Goal: Task Accomplishment & Management: Use online tool/utility

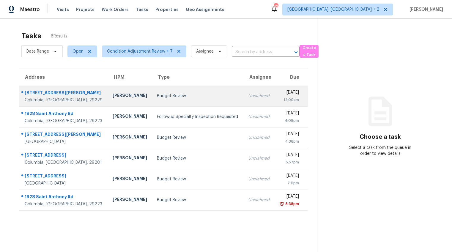
click at [121, 93] on div "[PERSON_NAME]" at bounding box center [130, 96] width 35 height 7
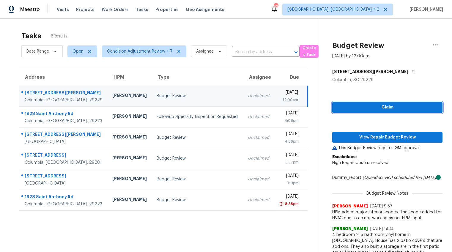
click at [372, 109] on span "Claim" at bounding box center [387, 107] width 101 height 7
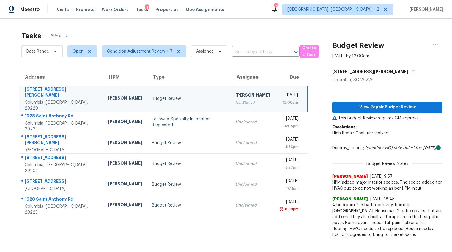
click at [375, 137] on p "Escalations: High Repair Cost: unresolved" at bounding box center [388, 133] width 110 height 18
click at [381, 112] on button "View Repair Budget Review" at bounding box center [388, 107] width 110 height 11
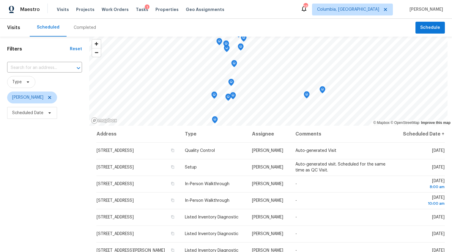
click at [86, 26] on div "Completed" at bounding box center [85, 28] width 22 height 6
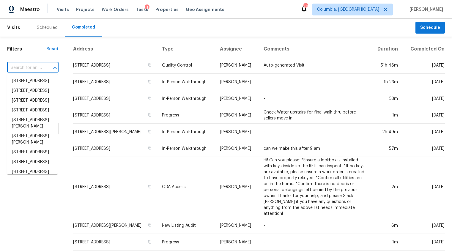
click at [35, 64] on input "text" at bounding box center [24, 67] width 35 height 9
paste input "929 Murchison Dr, Columbia, SC 29229"
type input "929 Murchison Dr, Columbia, SC 29229"
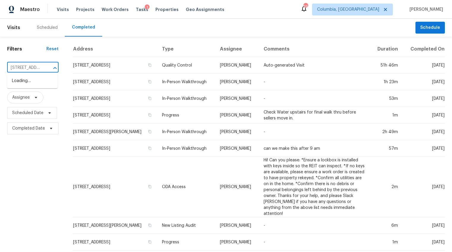
scroll to position [0, 46]
click at [37, 80] on li "929 Murchison Dr, Columbia, SC 29229" at bounding box center [32, 84] width 51 height 16
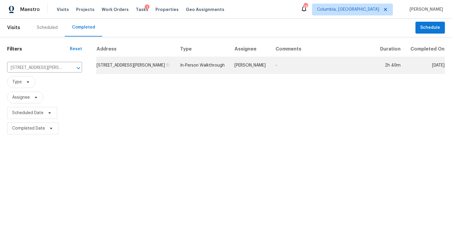
click at [124, 70] on td "929 Murchison Dr, Columbia, SC 29229" at bounding box center [135, 65] width 79 height 17
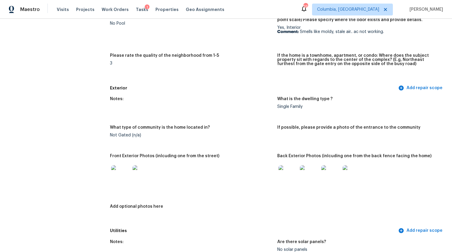
scroll to position [166, 0]
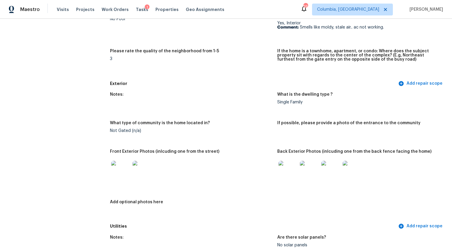
click at [120, 165] on img at bounding box center [120, 170] width 19 height 19
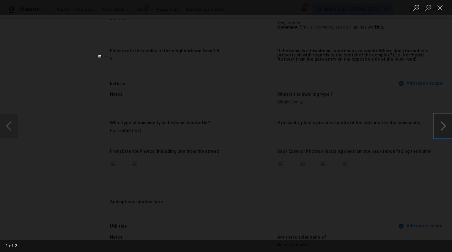
click at [446, 125] on button "Next image" at bounding box center [444, 126] width 18 height 24
click at [442, 124] on button "Next image" at bounding box center [444, 126] width 18 height 24
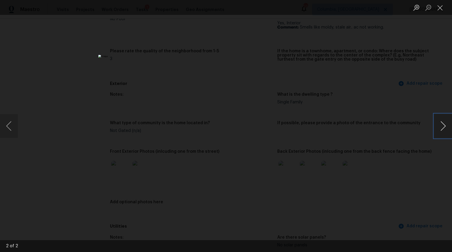
click at [442, 124] on button "Next image" at bounding box center [444, 126] width 18 height 24
click at [388, 142] on div "Lightbox" at bounding box center [226, 126] width 452 height 252
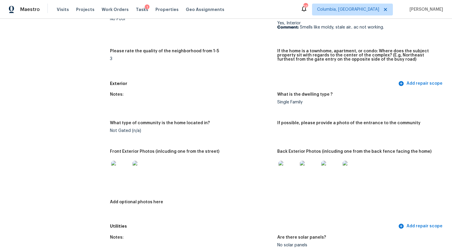
click at [285, 174] on img at bounding box center [288, 170] width 19 height 19
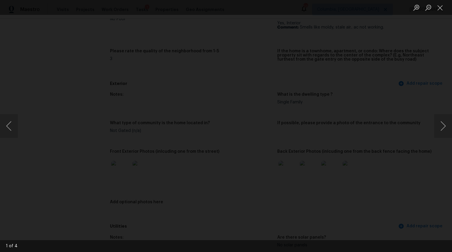
click at [442, 129] on button "Next image" at bounding box center [444, 126] width 18 height 24
click at [443, 126] on button "Next image" at bounding box center [444, 126] width 18 height 24
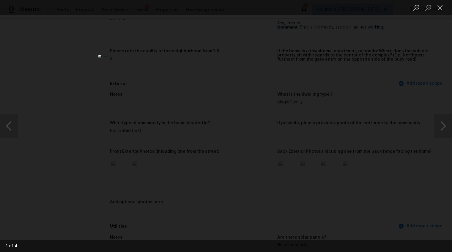
click at [411, 155] on div "Lightbox" at bounding box center [226, 126] width 452 height 252
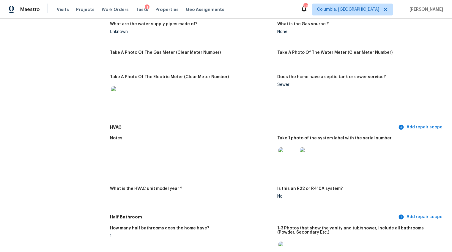
scroll to position [439, 0]
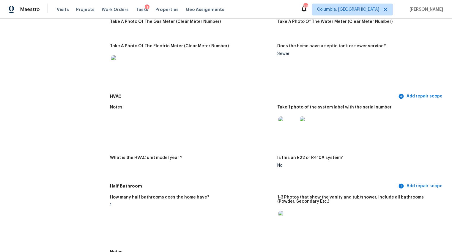
click at [286, 125] on img at bounding box center [288, 126] width 19 height 19
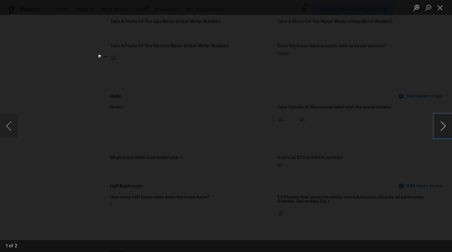
click at [443, 126] on button "Next image" at bounding box center [444, 126] width 18 height 24
click at [367, 120] on div "Lightbox" at bounding box center [226, 126] width 452 height 252
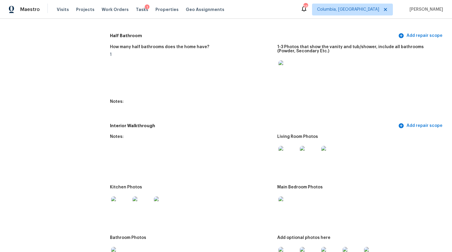
scroll to position [575, 0]
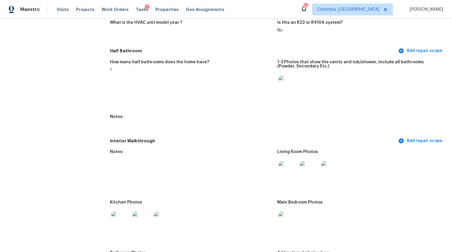
click at [293, 83] on img at bounding box center [288, 85] width 19 height 19
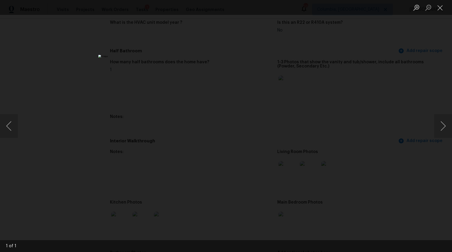
click at [389, 177] on div "Lightbox" at bounding box center [226, 126] width 452 height 252
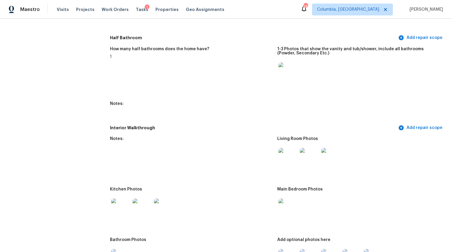
scroll to position [718, 0]
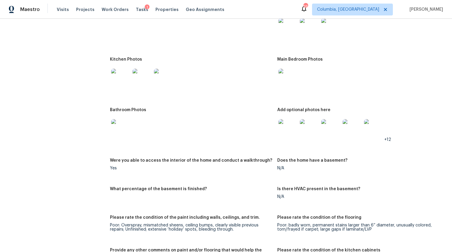
click at [280, 24] on img at bounding box center [288, 27] width 19 height 19
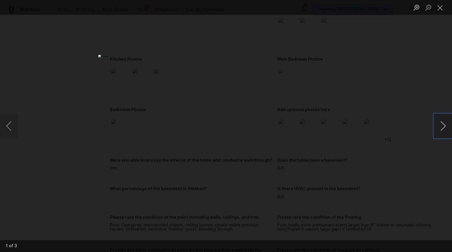
click at [446, 128] on button "Next image" at bounding box center [444, 126] width 18 height 24
click at [409, 169] on div "Lightbox" at bounding box center [226, 126] width 452 height 252
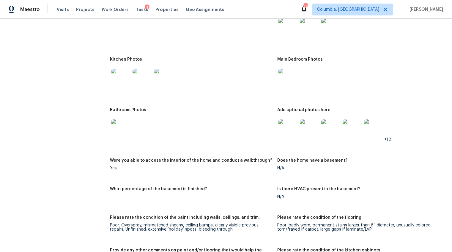
click at [120, 77] on img at bounding box center [120, 78] width 19 height 19
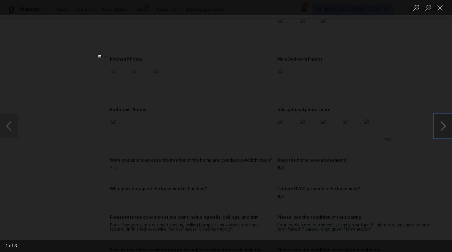
click at [449, 131] on button "Next image" at bounding box center [444, 126] width 18 height 24
click at [443, 128] on button "Next image" at bounding box center [444, 126] width 18 height 24
click at [402, 173] on div "Lightbox" at bounding box center [226, 126] width 452 height 252
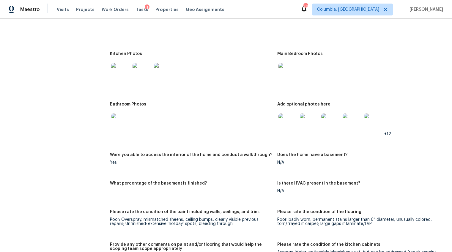
scroll to position [782, 0]
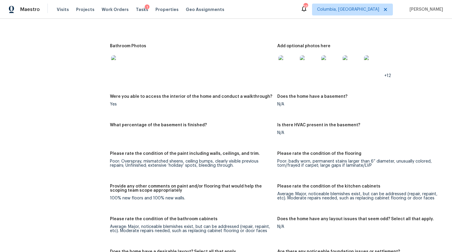
click at [282, 65] on img at bounding box center [288, 64] width 19 height 19
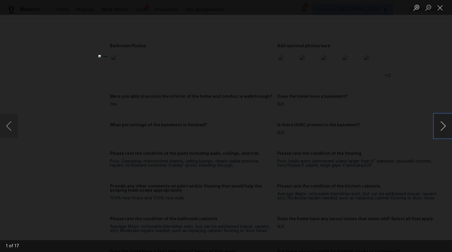
click at [441, 125] on button "Next image" at bounding box center [444, 126] width 18 height 24
click at [4, 123] on button "Previous image" at bounding box center [9, 126] width 18 height 24
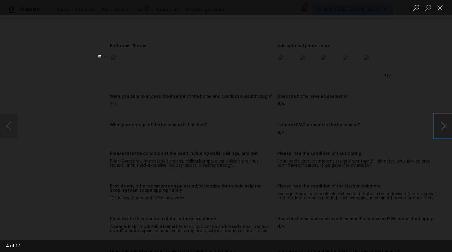
click at [438, 129] on button "Next image" at bounding box center [444, 126] width 18 height 24
click at [442, 128] on button "Next image" at bounding box center [444, 126] width 18 height 24
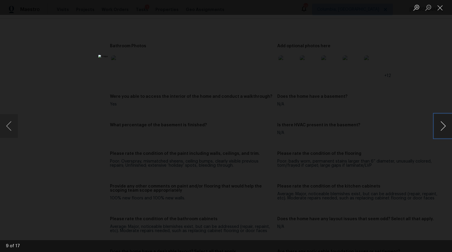
click at [442, 128] on button "Next image" at bounding box center [444, 126] width 18 height 24
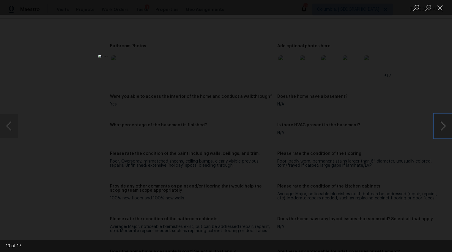
click at [441, 128] on button "Next image" at bounding box center [444, 126] width 18 height 24
click at [393, 184] on div "Lightbox" at bounding box center [226, 126] width 452 height 252
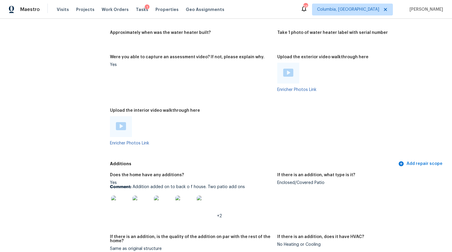
scroll to position [1095, 0]
click at [119, 201] on img at bounding box center [120, 204] width 19 height 19
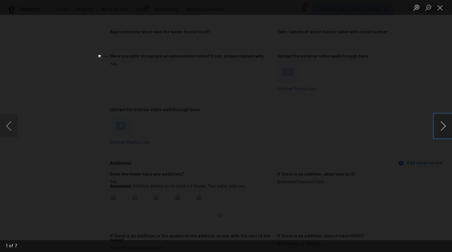
click at [445, 128] on button "Next image" at bounding box center [444, 126] width 18 height 24
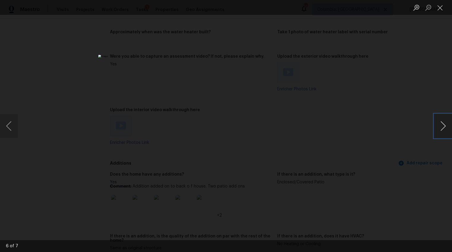
click at [445, 128] on button "Next image" at bounding box center [444, 126] width 18 height 24
click at [399, 181] on div "Lightbox" at bounding box center [226, 126] width 452 height 252
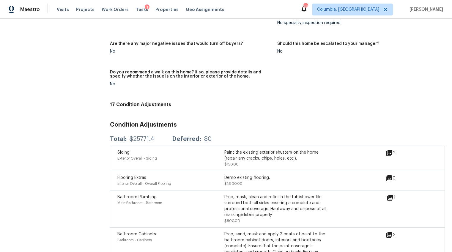
scroll to position [1107, 0]
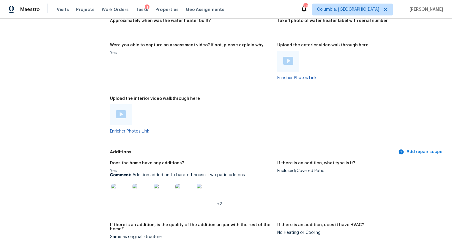
click at [283, 57] on img at bounding box center [288, 61] width 10 height 8
click at [126, 104] on div at bounding box center [121, 114] width 22 height 21
click at [126, 112] on div at bounding box center [121, 114] width 22 height 21
click at [121, 110] on img at bounding box center [121, 114] width 10 height 8
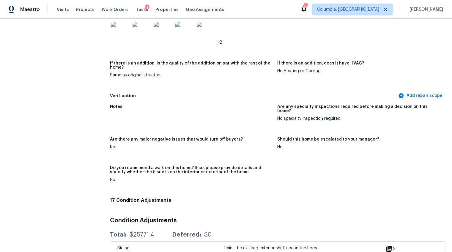
scroll to position [1317, 0]
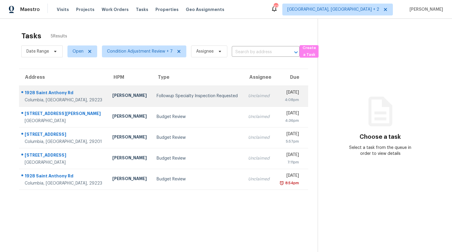
click at [180, 92] on td "Followup Specialty Inspection Requested" at bounding box center [197, 96] width 91 height 21
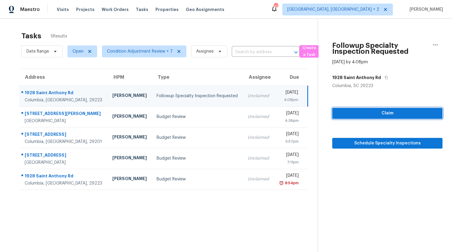
click at [366, 110] on span "Claim" at bounding box center [387, 113] width 101 height 7
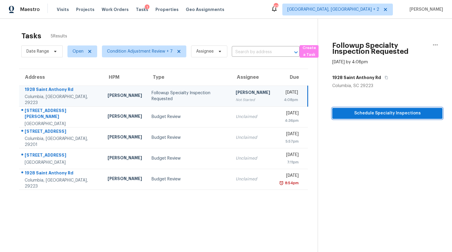
click at [366, 112] on span "Schedule Specialty Inspections" at bounding box center [387, 113] width 101 height 7
